Goal: Information Seeking & Learning: Compare options

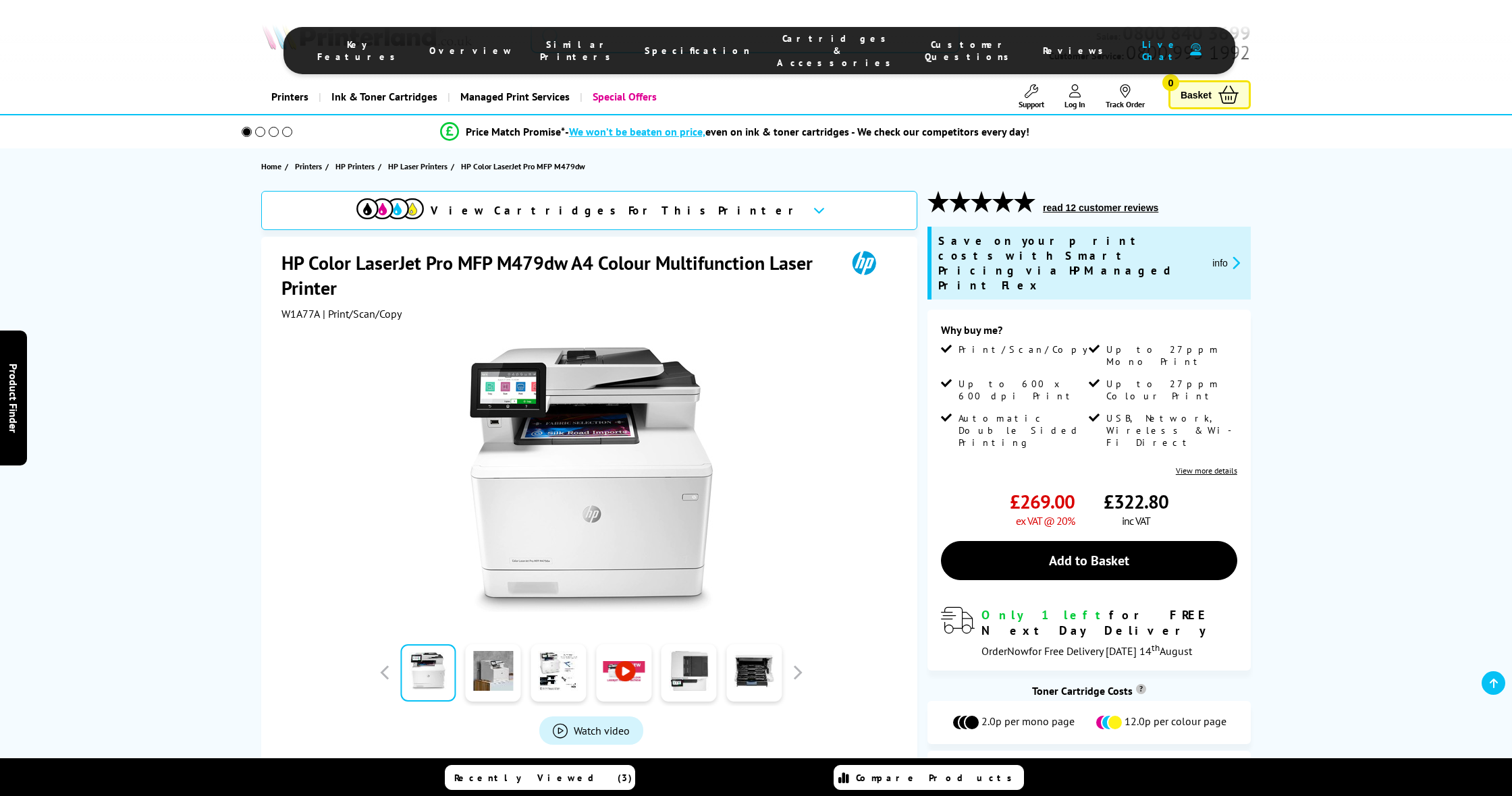
select select "2000"
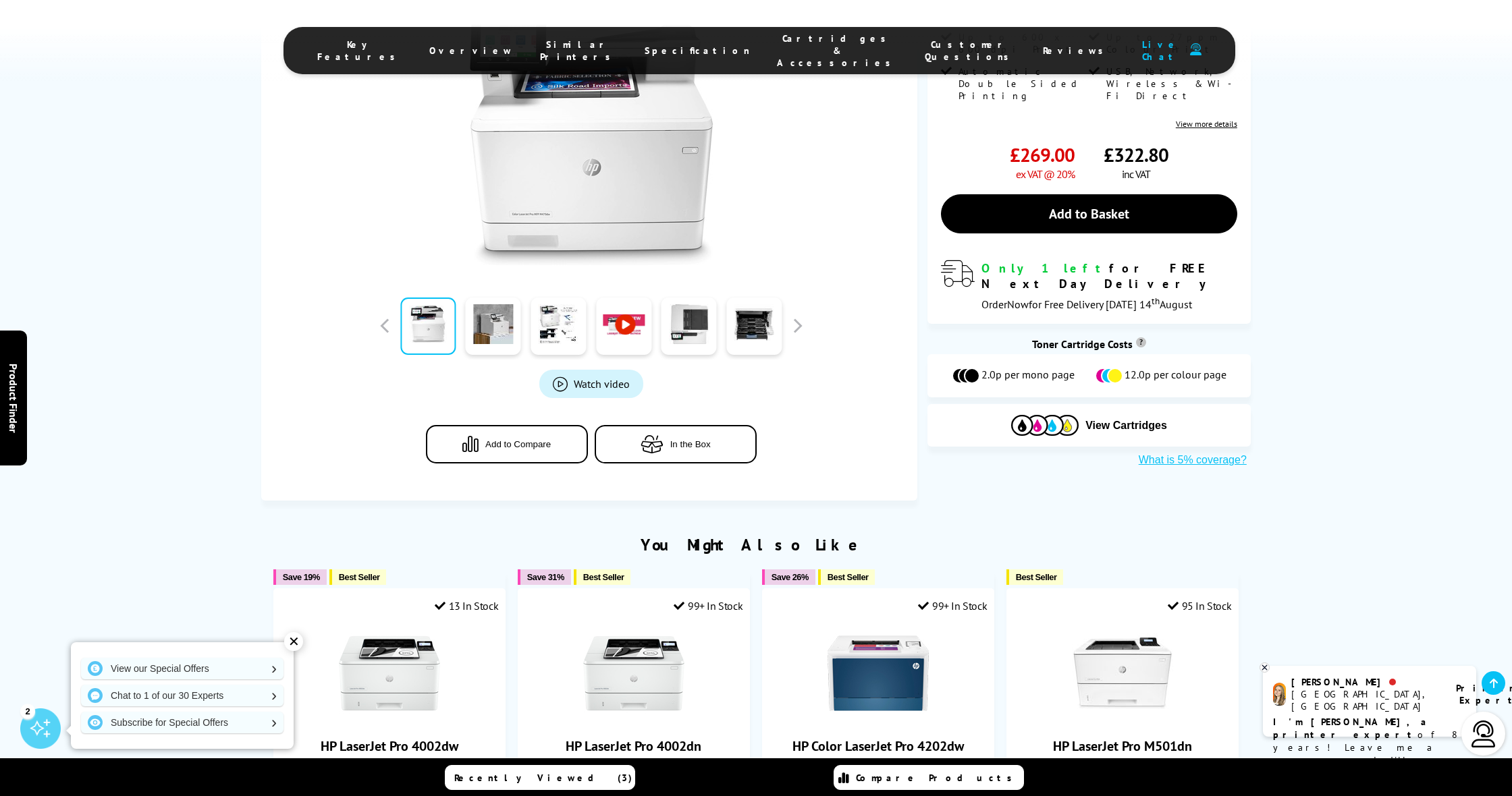
scroll to position [284, 0]
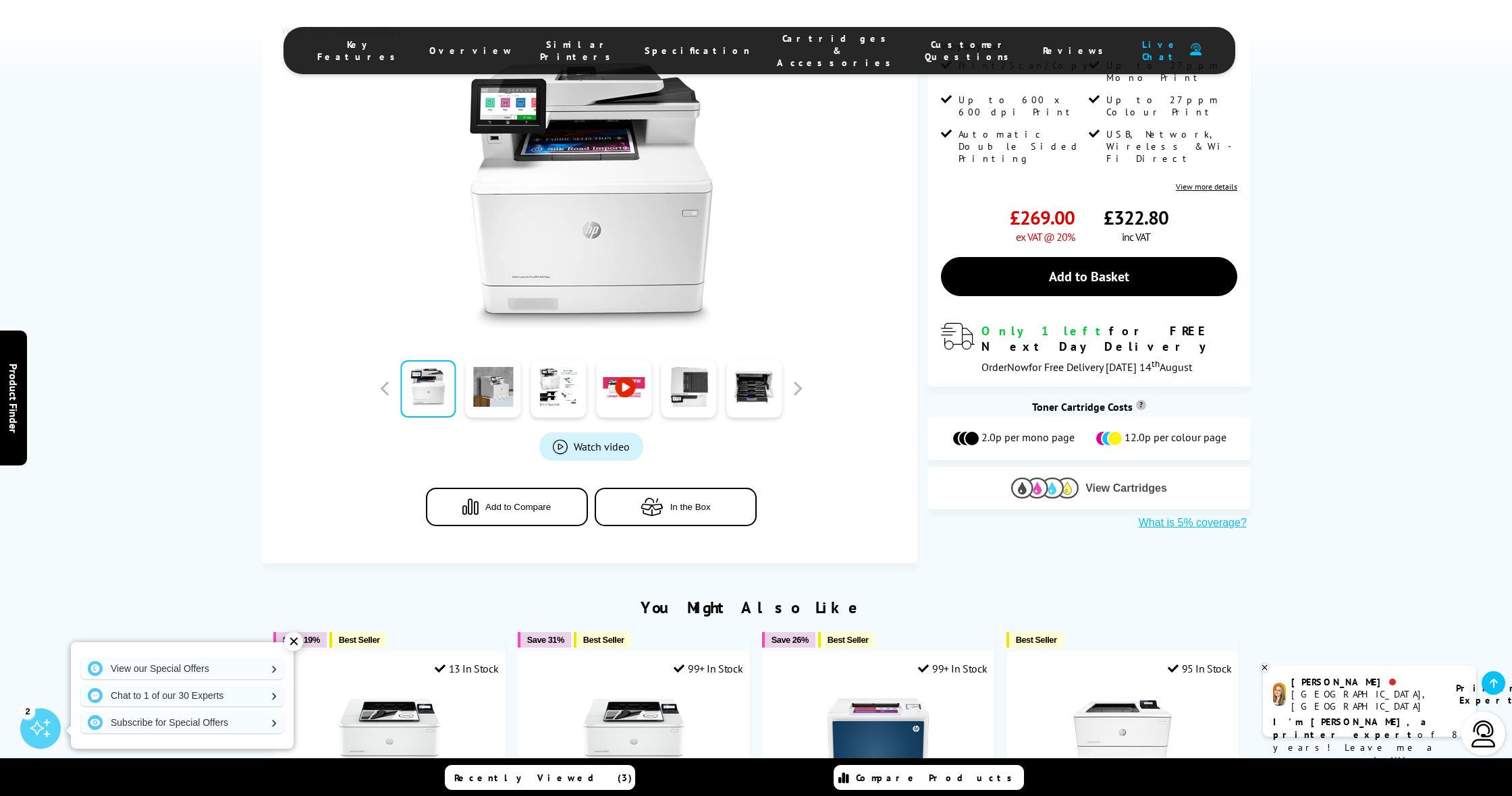
click at [1108, 477] on button "View Cartridges" at bounding box center [1089, 488] width 303 height 22
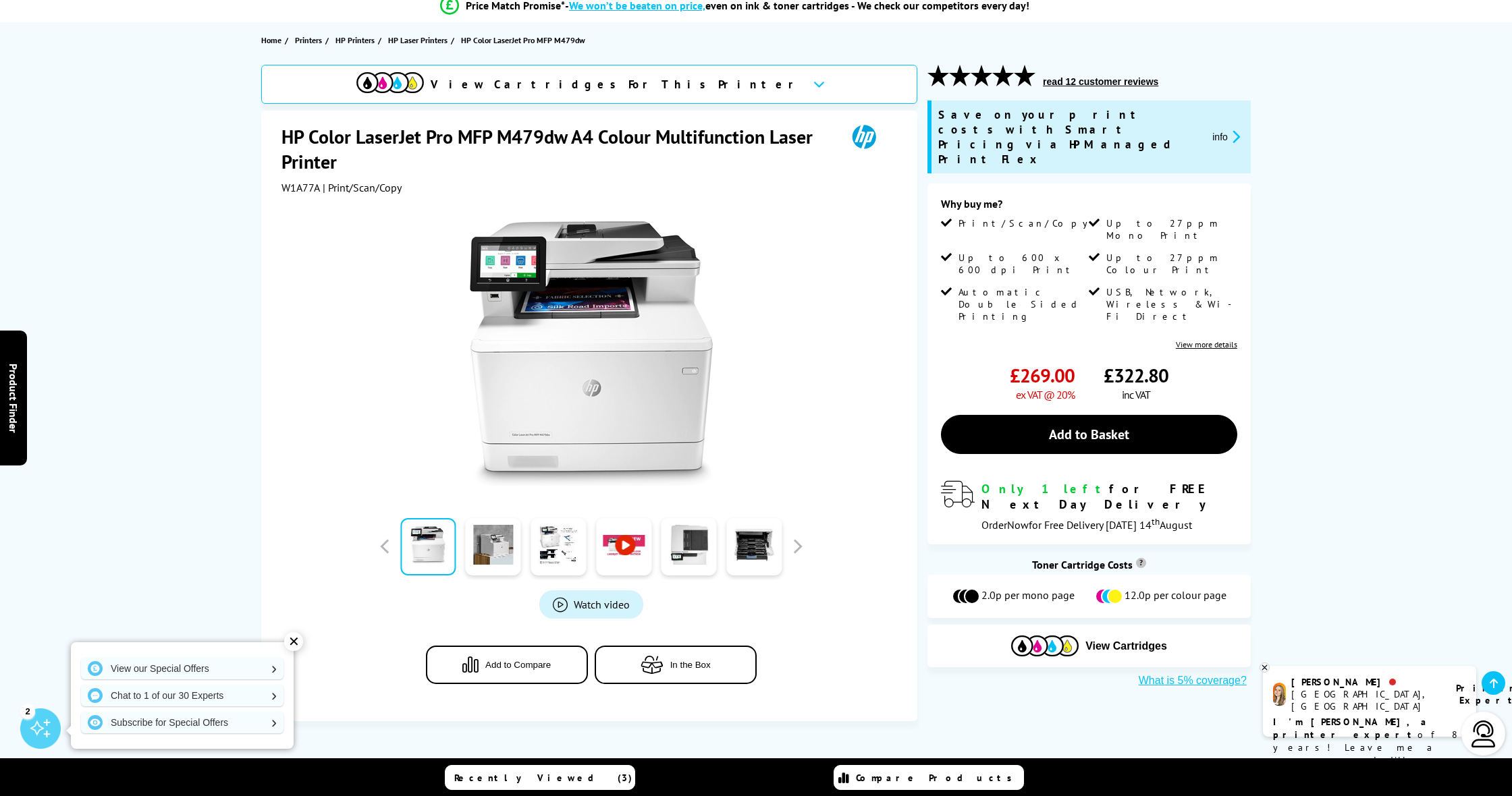
scroll to position [127, 0]
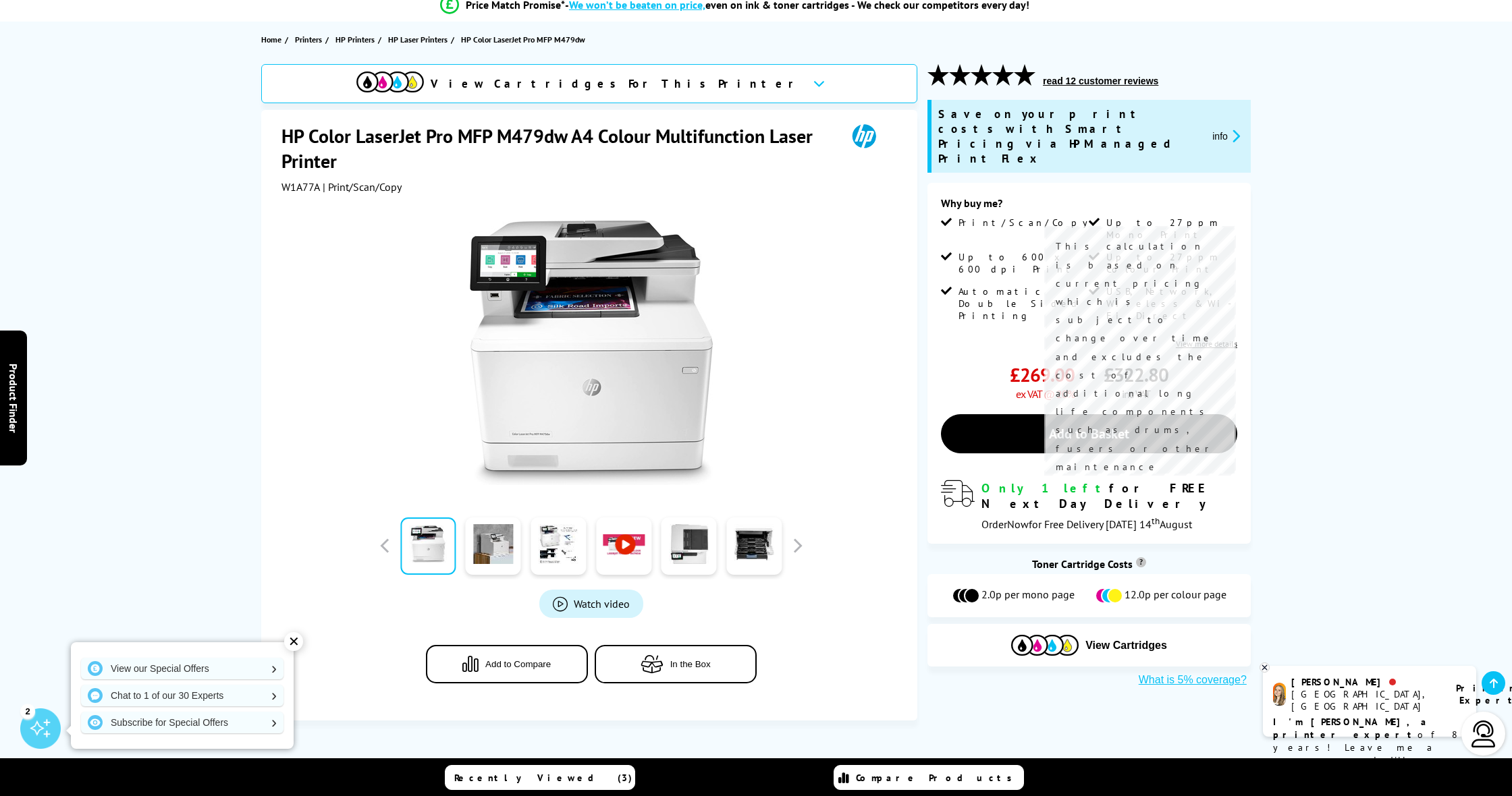
click at [1142, 557] on sup "?" at bounding box center [1141, 562] width 10 height 10
